Goal: Information Seeking & Learning: Learn about a topic

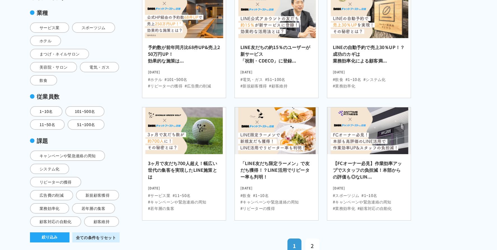
scroll to position [137, 0]
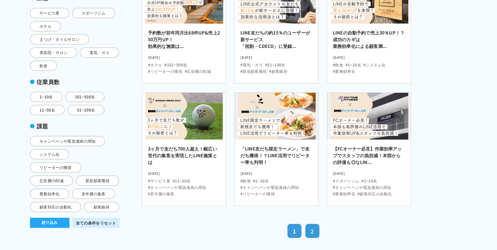
click at [315, 228] on link "2" at bounding box center [312, 231] width 14 height 14
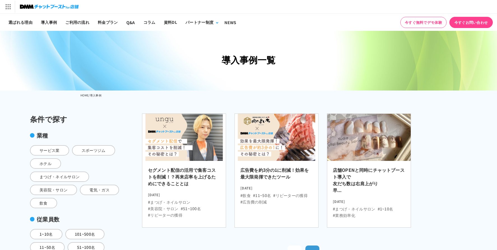
scroll to position [17, 0]
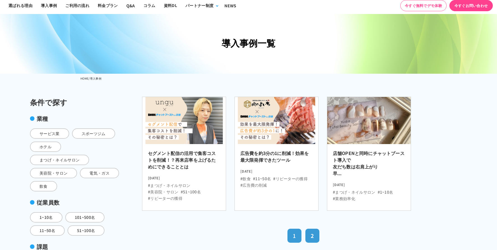
click at [297, 235] on link "1" at bounding box center [294, 235] width 14 height 14
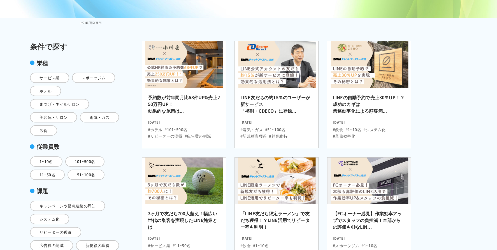
scroll to position [114, 0]
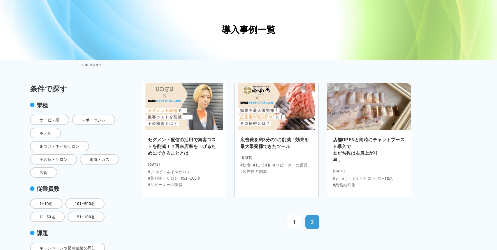
scroll to position [17, 0]
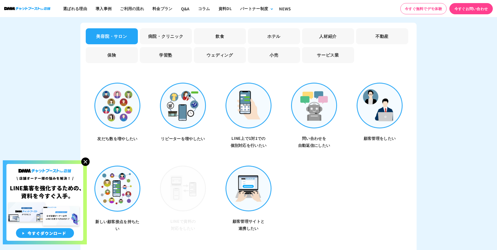
scroll to position [1636, 0]
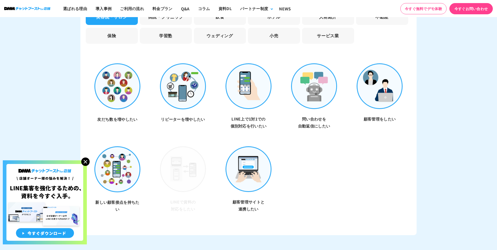
click at [87, 160] on img at bounding box center [85, 161] width 8 height 8
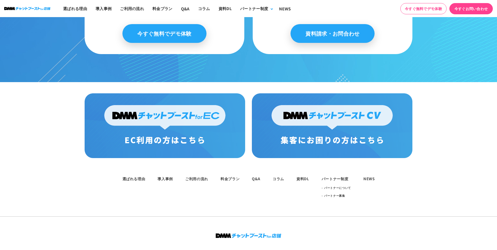
scroll to position [2926, 0]
